Goal: Information Seeking & Learning: Learn about a topic

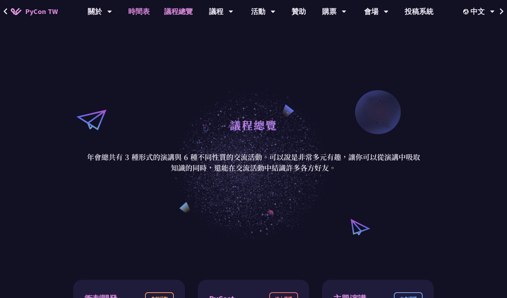
click at [134, 10] on link "時間表" at bounding box center [139, 11] width 36 height 23
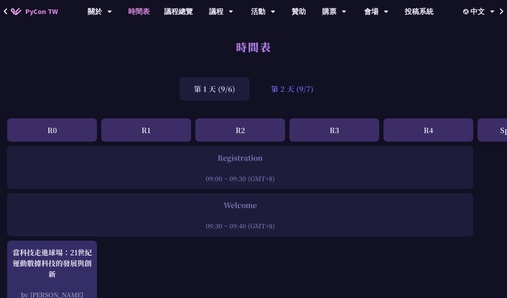
click at [276, 88] on div "第 2 天 (9/7)" at bounding box center [292, 88] width 71 height 23
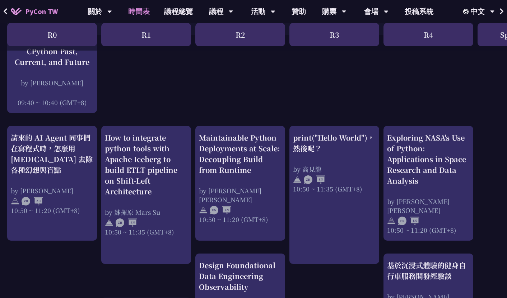
scroll to position [197, 0]
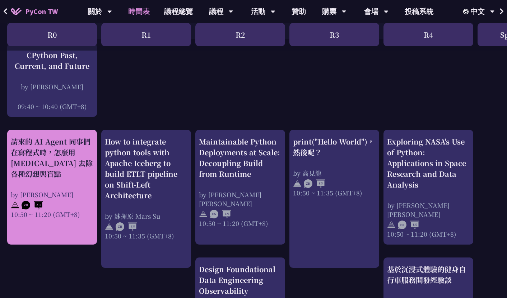
click at [63, 185] on div "請來的 AI Agent 同事們在寫程式時，怎麼用 pytest 去除各種幻想與盲點 by Keith Yang 10:50 ~ 11:20 (GMT+8)" at bounding box center [52, 177] width 83 height 83
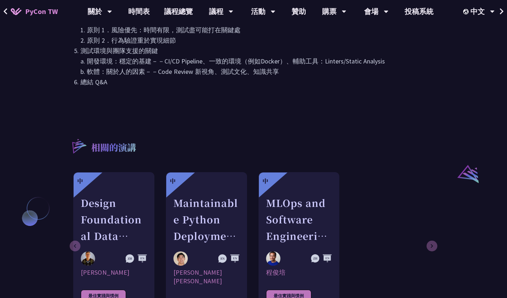
scroll to position [490, 0]
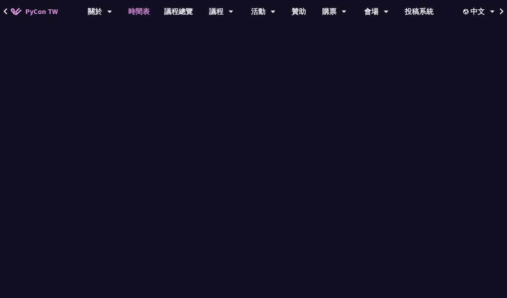
scroll to position [197, 0]
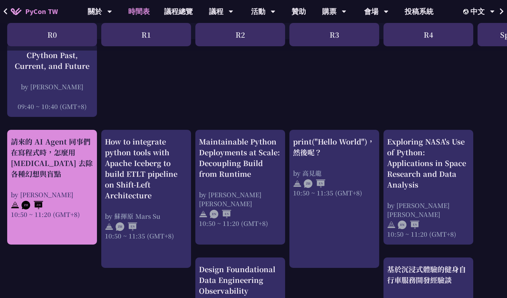
click at [86, 165] on div "請來的 AI Agent 同事們在寫程式時，怎麼用 pytest 去除各種幻想與盲點" at bounding box center [52, 157] width 83 height 43
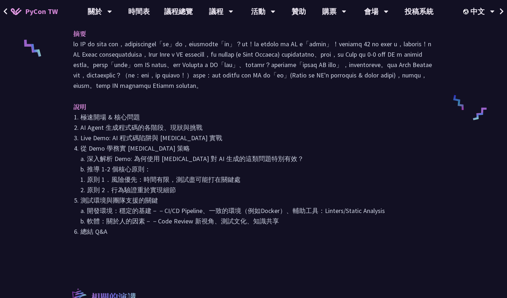
scroll to position [301, 0]
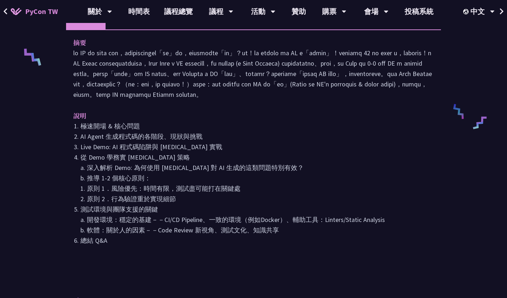
scroll to position [197, 0]
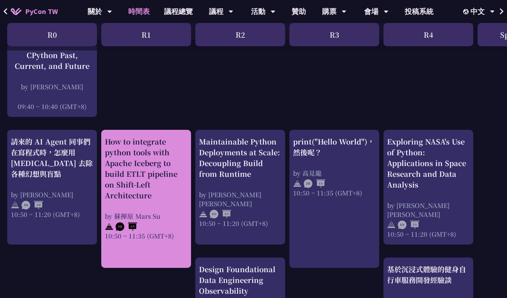
click at [137, 173] on div "How to integrate python tools with Apache Iceberg to build ETLT pipeline on Shi…" at bounding box center [146, 168] width 83 height 65
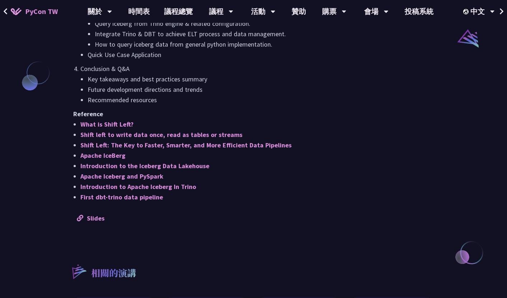
scroll to position [628, 0]
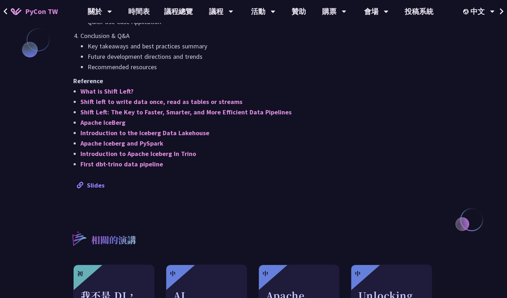
click at [94, 189] on link "Slides" at bounding box center [91, 185] width 28 height 8
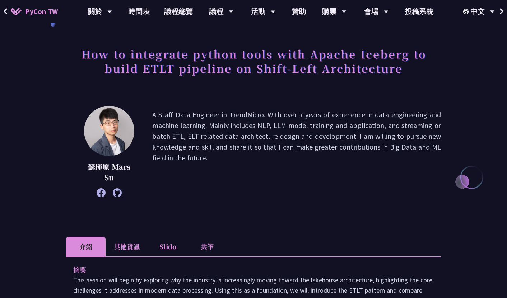
scroll to position [33, 0]
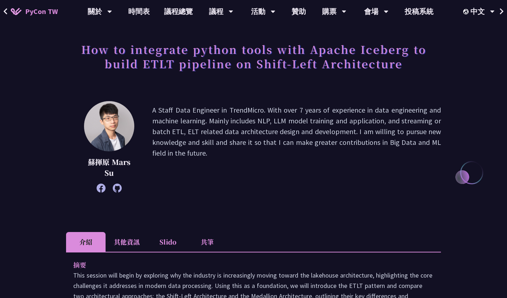
click at [145, 243] on li "其他資訊" at bounding box center [126, 242] width 42 height 20
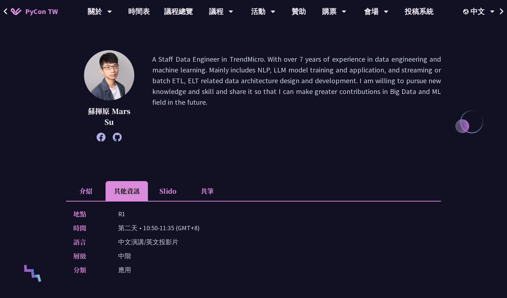
scroll to position [146, 0]
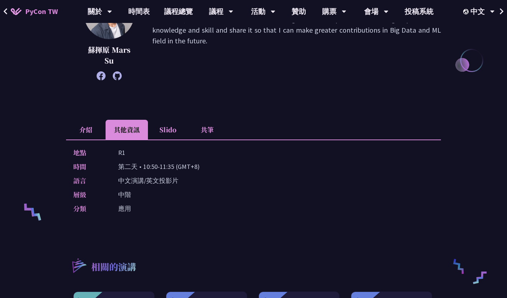
click at [179, 192] on div "層級 中階" at bounding box center [251, 194] width 357 height 10
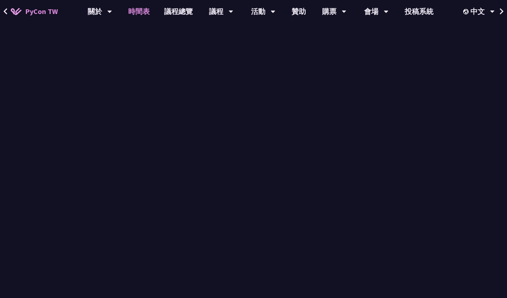
scroll to position [197, 0]
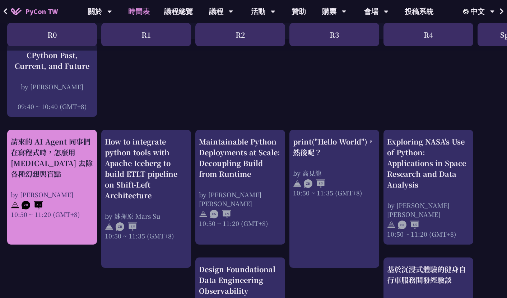
click at [27, 171] on div "請來的 AI Agent 同事們在寫程式時，怎麼用 pytest 去除各種幻想與盲點" at bounding box center [52, 157] width 83 height 43
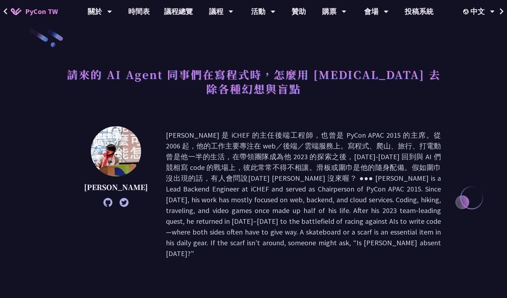
scroll to position [123, 0]
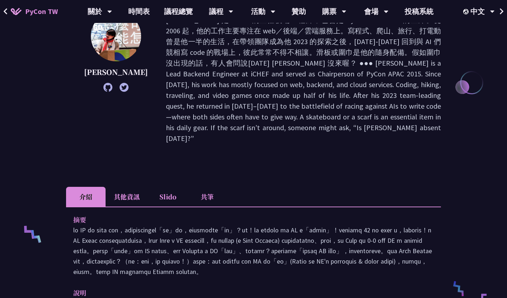
click at [122, 187] on li "其他資訊" at bounding box center [126, 197] width 42 height 20
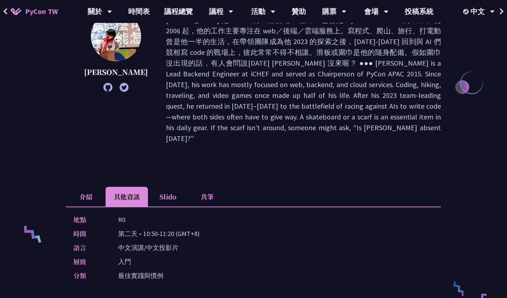
scroll to position [171, 0]
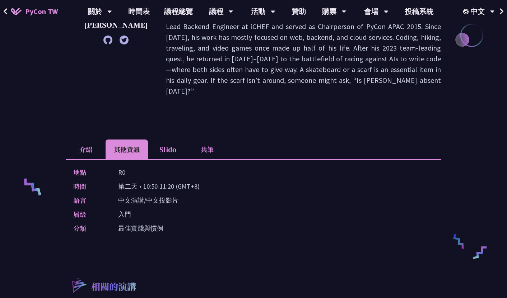
click at [83, 140] on li "介紹" at bounding box center [85, 150] width 39 height 20
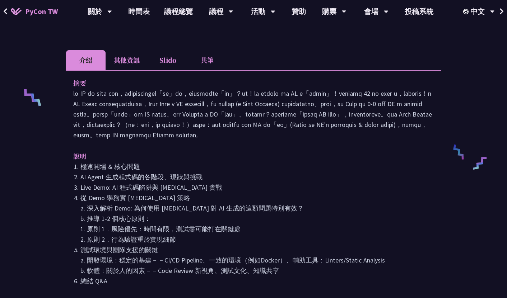
scroll to position [296, 0]
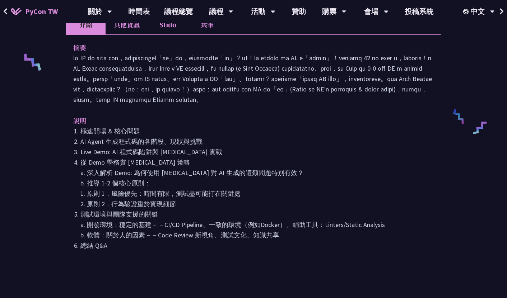
click at [179, 261] on div "摘要 說明 極速開場 & 核心問題 AI Agent 生成程式碼的各階段、現狀與挑戰 Live Demo: AI 程式碼陷阱與 pytest 實戰 從 Dem…" at bounding box center [253, 151] width 375 height 234
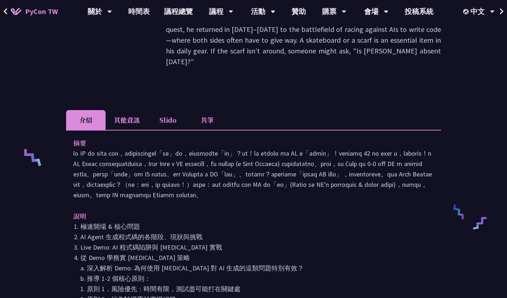
scroll to position [0, 0]
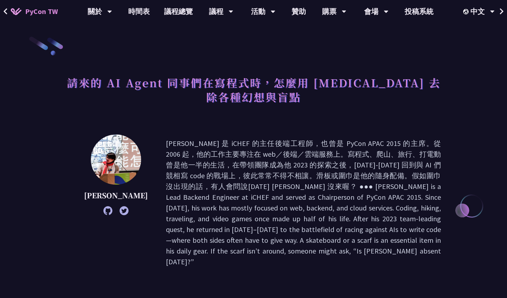
scroll to position [197, 0]
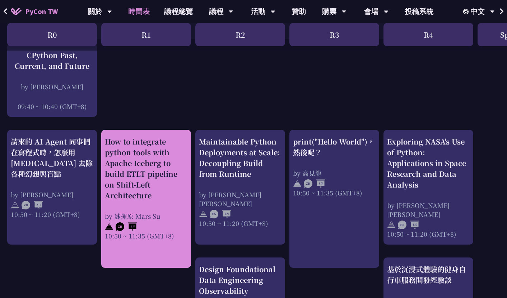
click at [138, 171] on div "How to integrate python tools with Apache Iceberg to build ETLT pipeline on Shi…" at bounding box center [146, 168] width 83 height 65
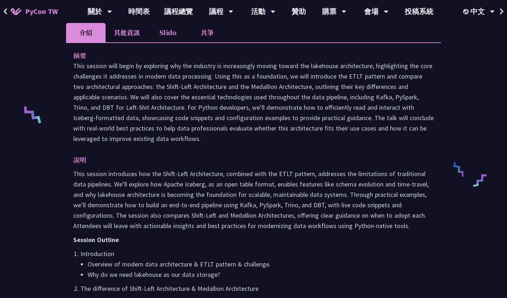
scroll to position [121, 0]
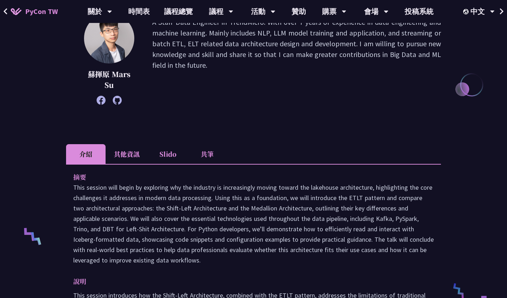
click at [214, 154] on li "共筆" at bounding box center [206, 154] width 39 height 20
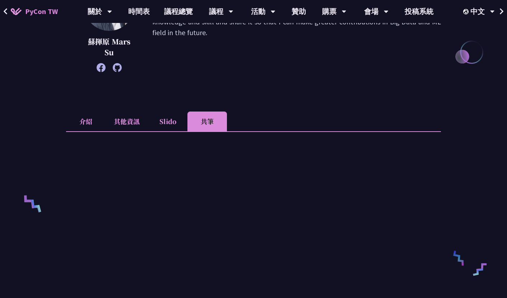
scroll to position [112, 0]
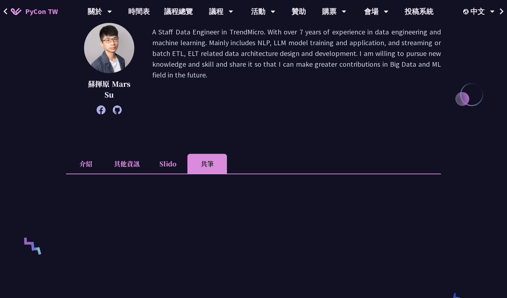
click at [169, 167] on li "Slido" at bounding box center [167, 164] width 39 height 20
click at [133, 162] on li "其他資訊" at bounding box center [126, 164] width 42 height 20
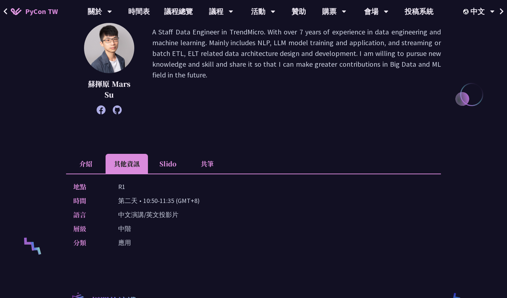
click at [12, 14] on img at bounding box center [16, 11] width 11 height 7
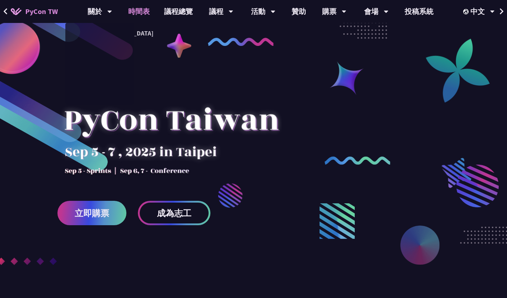
click at [131, 20] on link "時間表" at bounding box center [139, 11] width 36 height 23
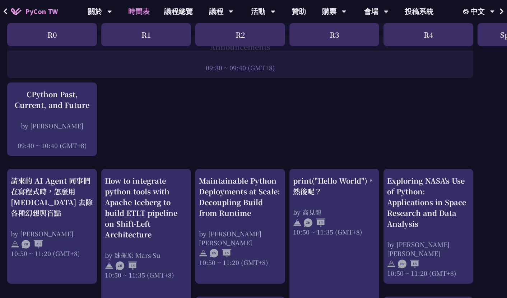
scroll to position [71, 0]
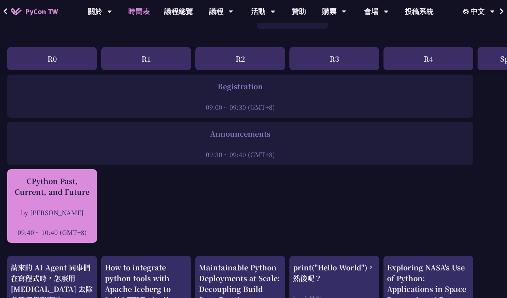
click at [77, 187] on div "CPython Past, Current, and Future" at bounding box center [52, 187] width 83 height 22
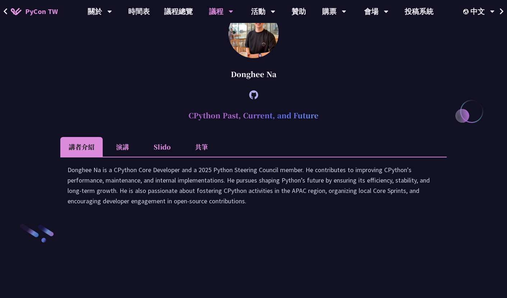
scroll to position [997, 0]
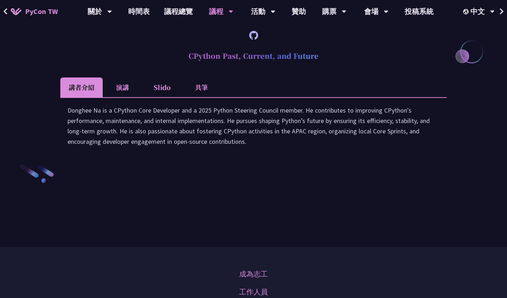
click at [254, 40] on icon at bounding box center [253, 35] width 9 height 9
click at [130, 16] on link "時間表" at bounding box center [139, 11] width 36 height 23
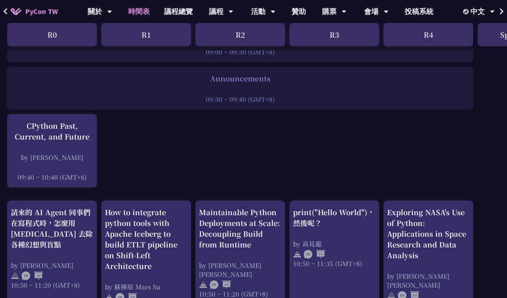
scroll to position [211, 0]
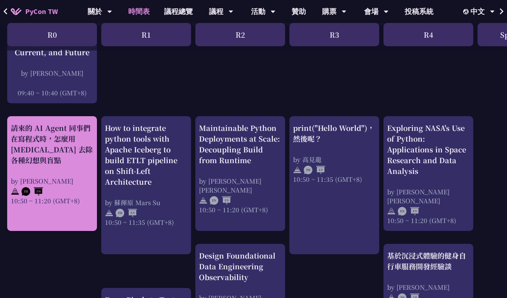
click at [61, 159] on div "請來的 AI Agent 同事們在寫程式時，怎麼用 pytest 去除各種幻想與盲點" at bounding box center [52, 144] width 83 height 43
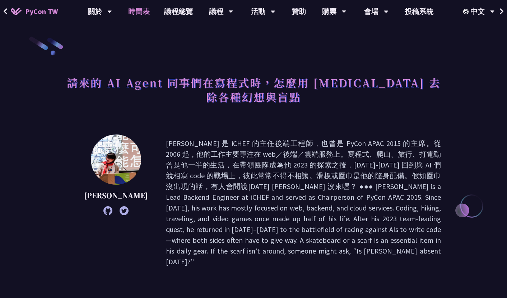
click at [142, 15] on link "時間表" at bounding box center [139, 11] width 36 height 23
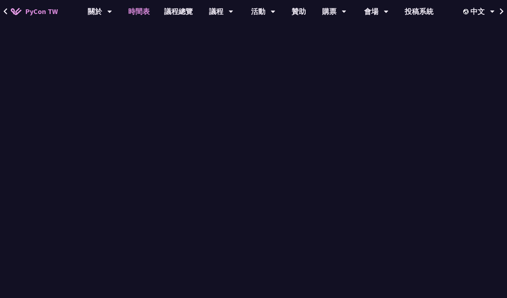
scroll to position [211, 0]
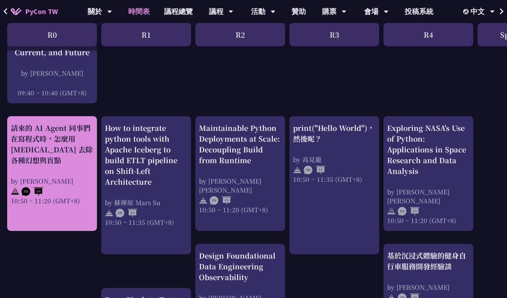
click at [74, 166] on div "請來的 AI Agent 同事們在寫程式時，怎麼用 pytest 去除各種幻想與盲點 by Keith Yang 10:50 ~ 11:20 (GMT+8)" at bounding box center [52, 164] width 83 height 83
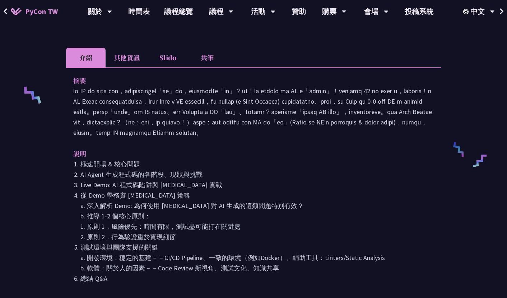
scroll to position [239, 0]
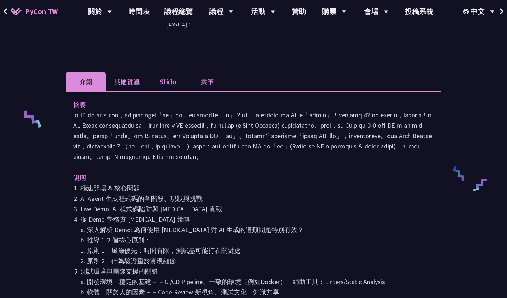
click at [161, 72] on li "Slido" at bounding box center [167, 82] width 39 height 20
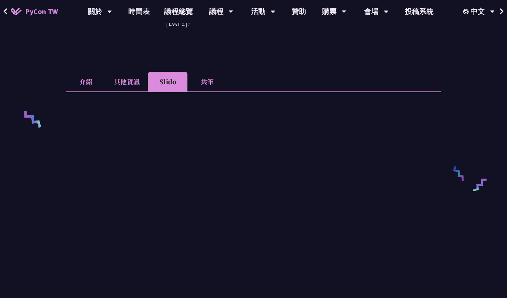
click at [210, 72] on li "共筆" at bounding box center [206, 82] width 39 height 20
click at [89, 72] on li "介紹" at bounding box center [85, 82] width 39 height 20
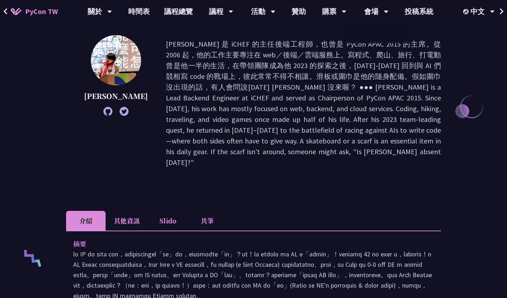
scroll to position [0, 0]
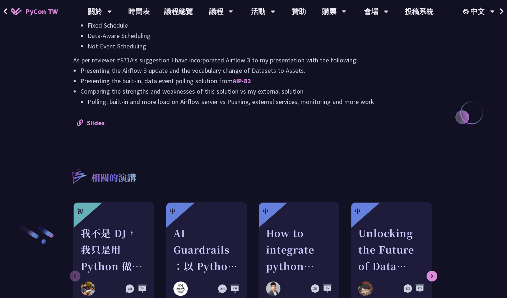
scroll to position [755, 0]
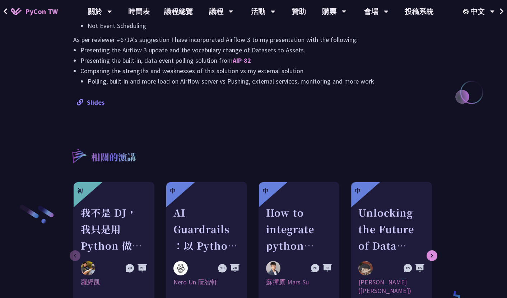
click at [98, 103] on link "Slides" at bounding box center [91, 102] width 28 height 8
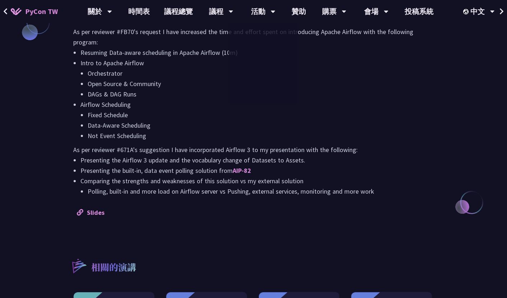
scroll to position [437, 0]
